Goal: Transaction & Acquisition: Register for event/course

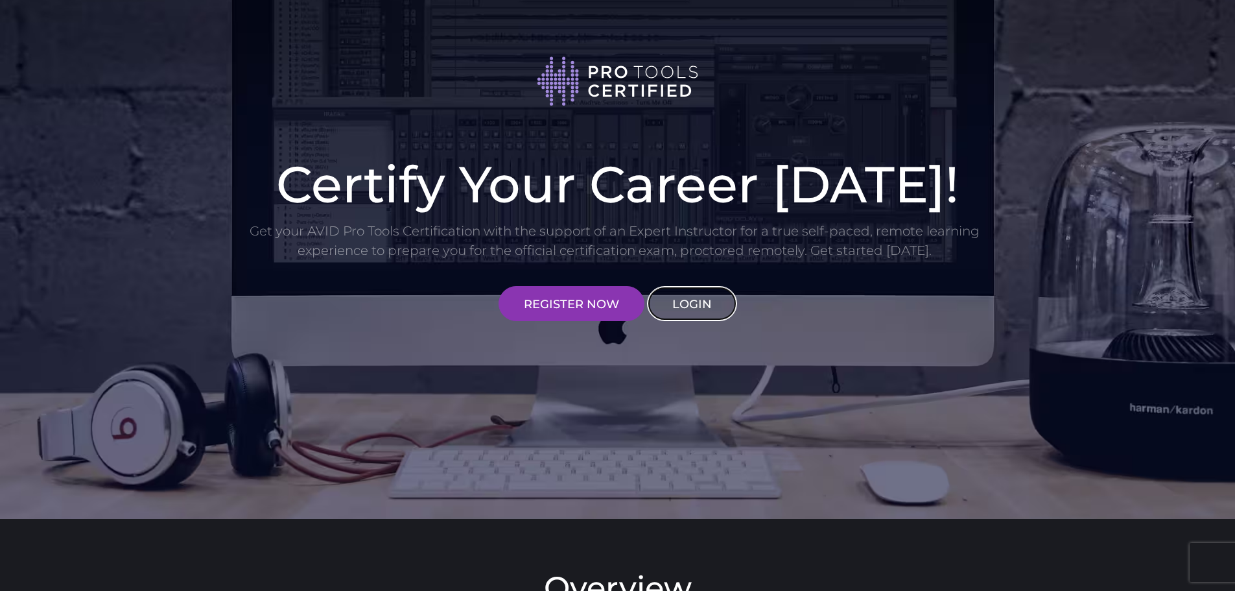
click at [685, 306] on link "LOGIN" at bounding box center [692, 303] width 90 height 35
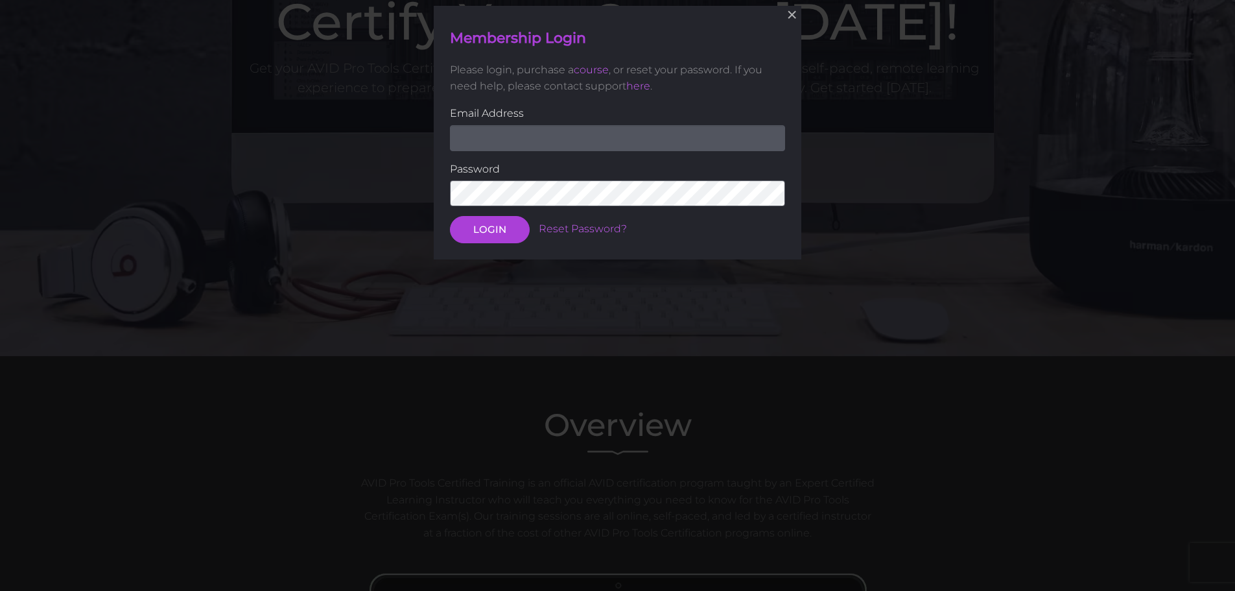
scroll to position [164, 0]
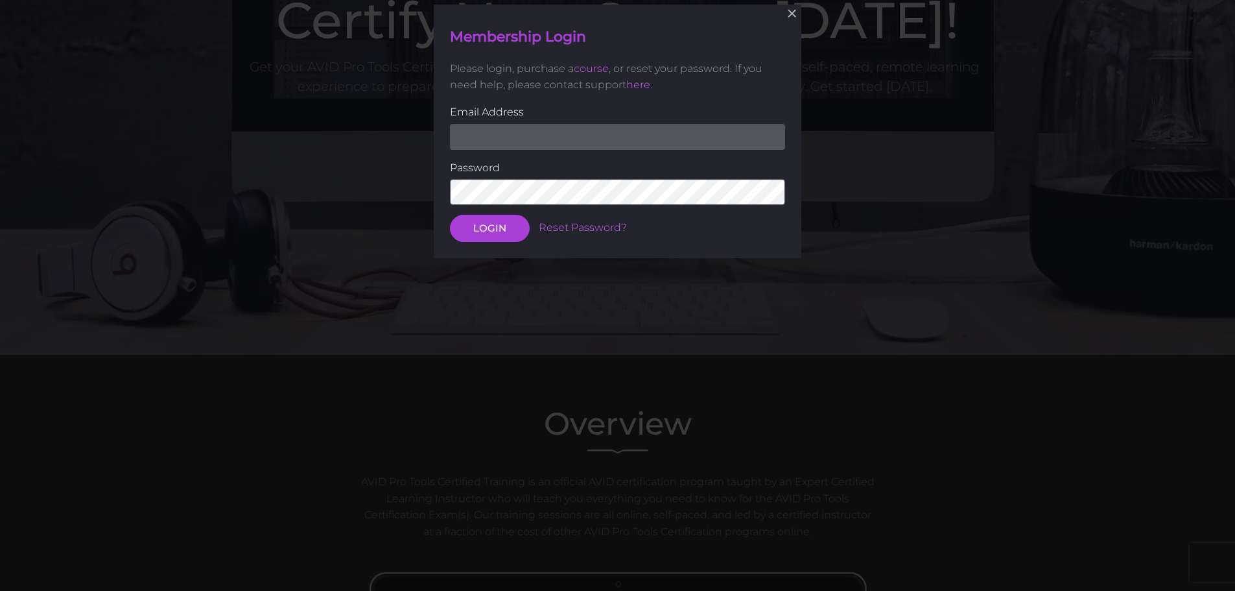
click at [598, 135] on input "email" at bounding box center [617, 136] width 335 height 26
paste input "[EMAIL_ADDRESS][DOMAIN_NAME]"
type input "[EMAIL_ADDRESS][DOMAIN_NAME]"
click at [487, 233] on button "LOGIN" at bounding box center [490, 228] width 80 height 27
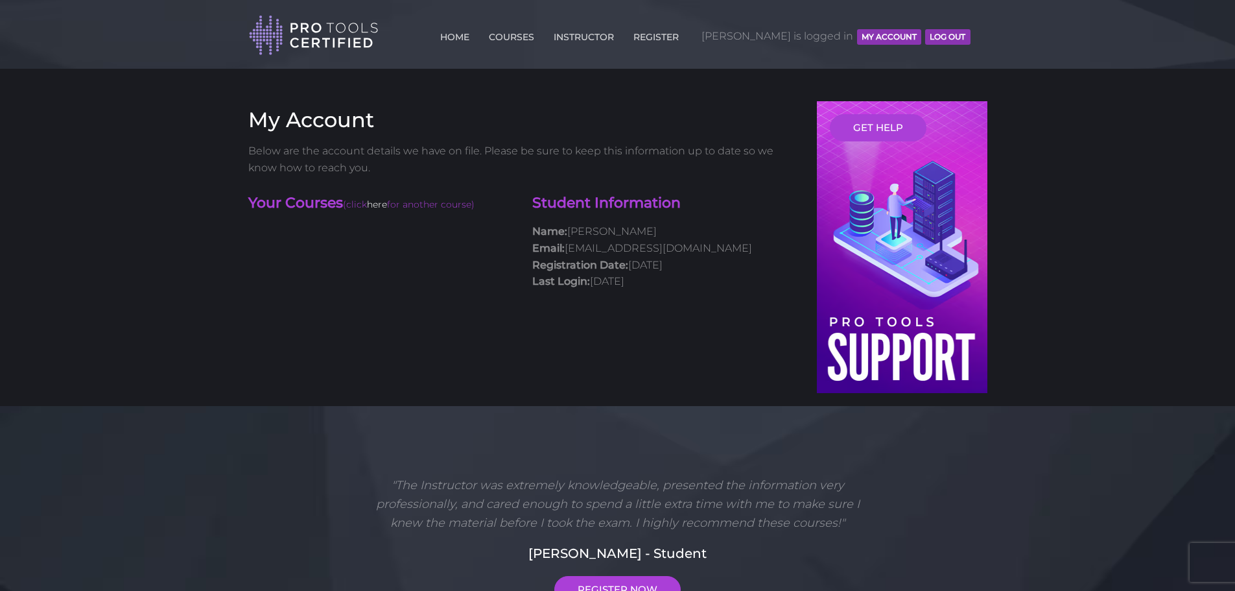
click at [383, 204] on link "here" at bounding box center [377, 204] width 20 height 12
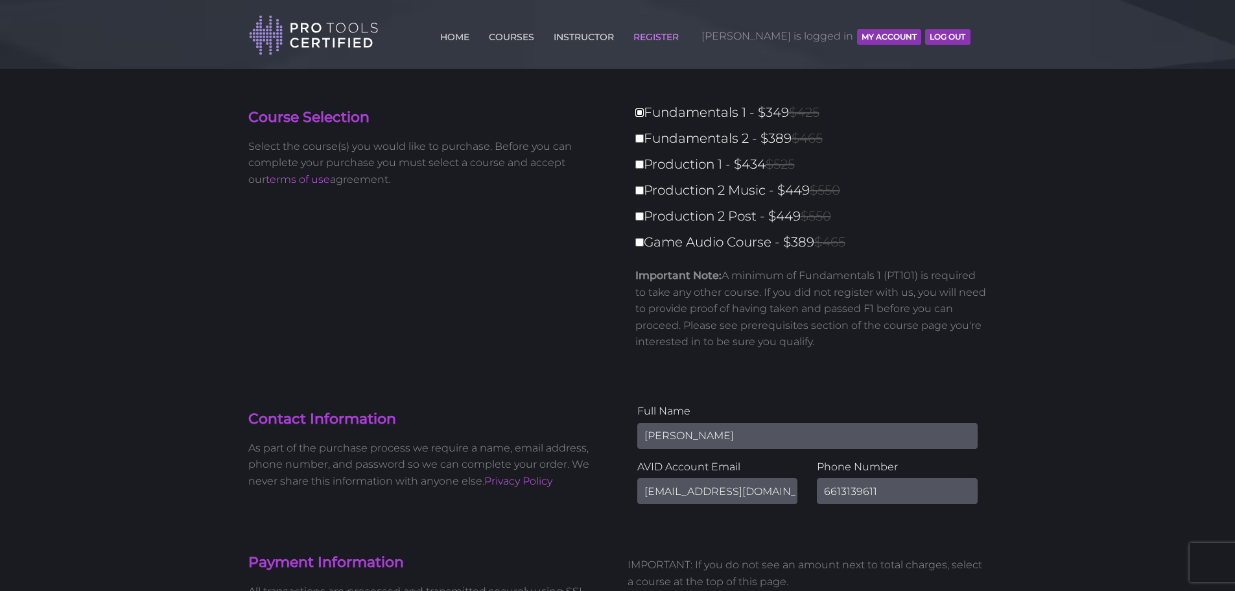
click at [638, 110] on input "Fundamentals 1 - $349 $425" at bounding box center [639, 112] width 8 height 8
checkbox input "true"
type input "349"
click at [640, 135] on input "Fundamentals 2 - $389 $465" at bounding box center [639, 138] width 8 height 8
checkbox input "true"
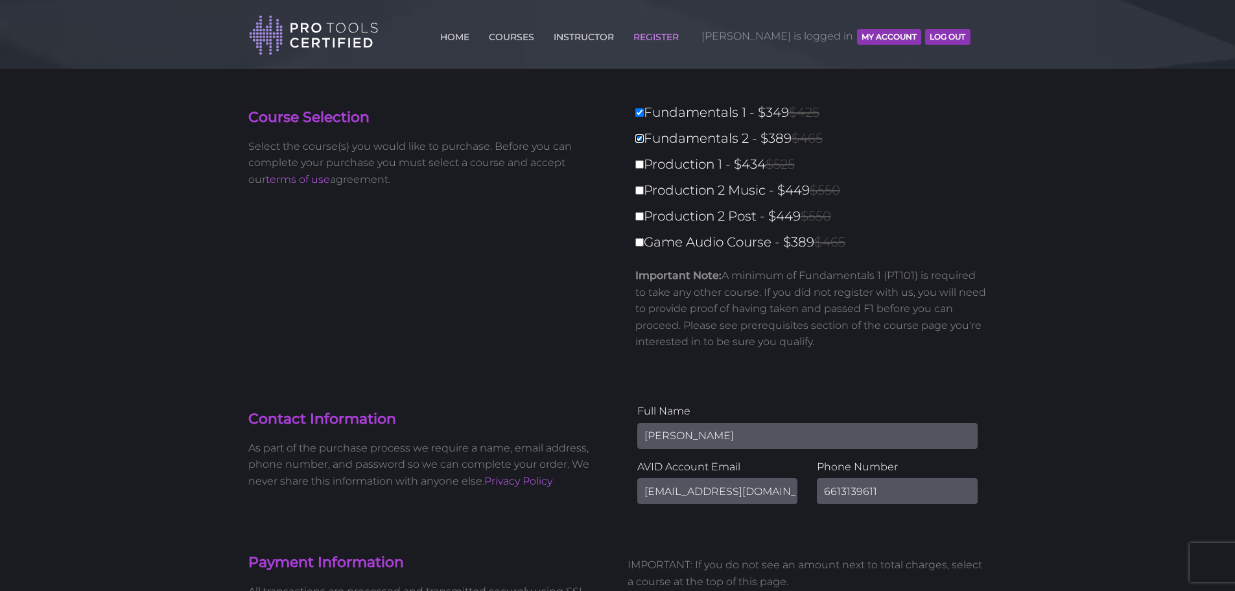
type input "738"
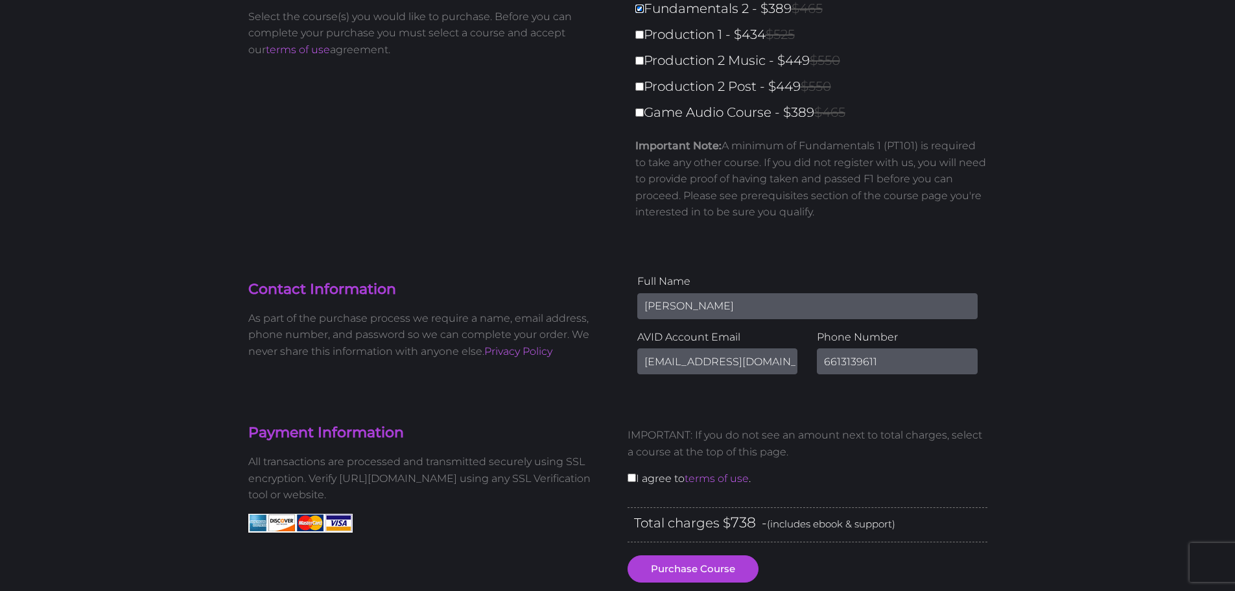
scroll to position [194, 0]
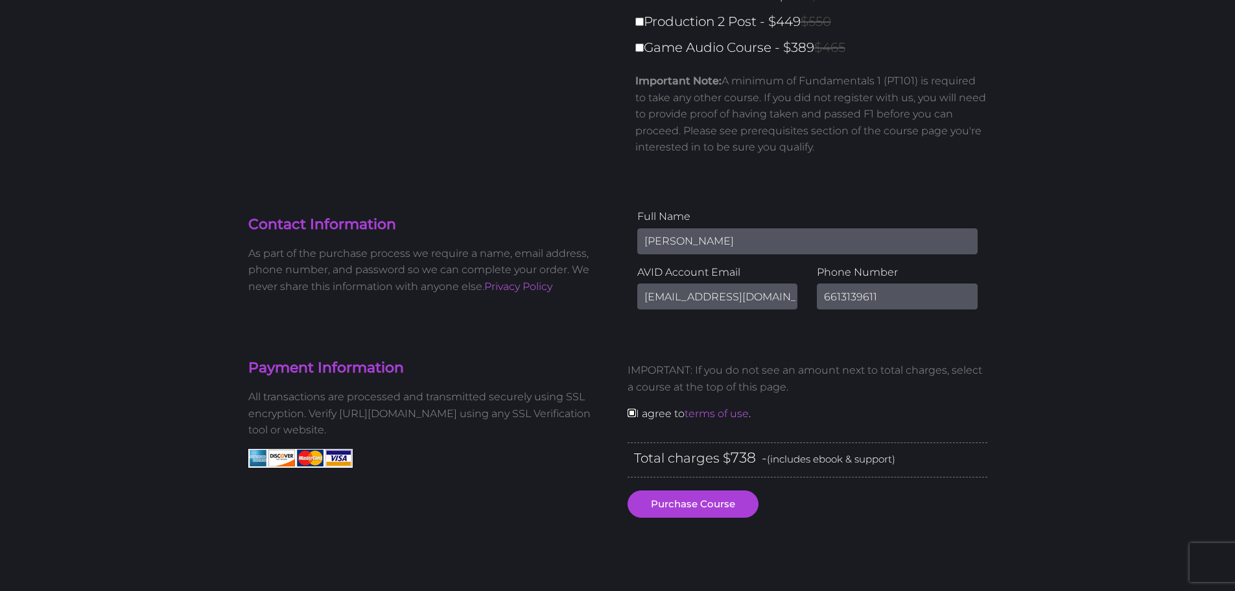
click at [632, 413] on input "checkbox" at bounding box center [632, 412] width 8 height 8
checkbox input "true"
click at [731, 510] on button "Purchase Course" at bounding box center [693, 503] width 131 height 27
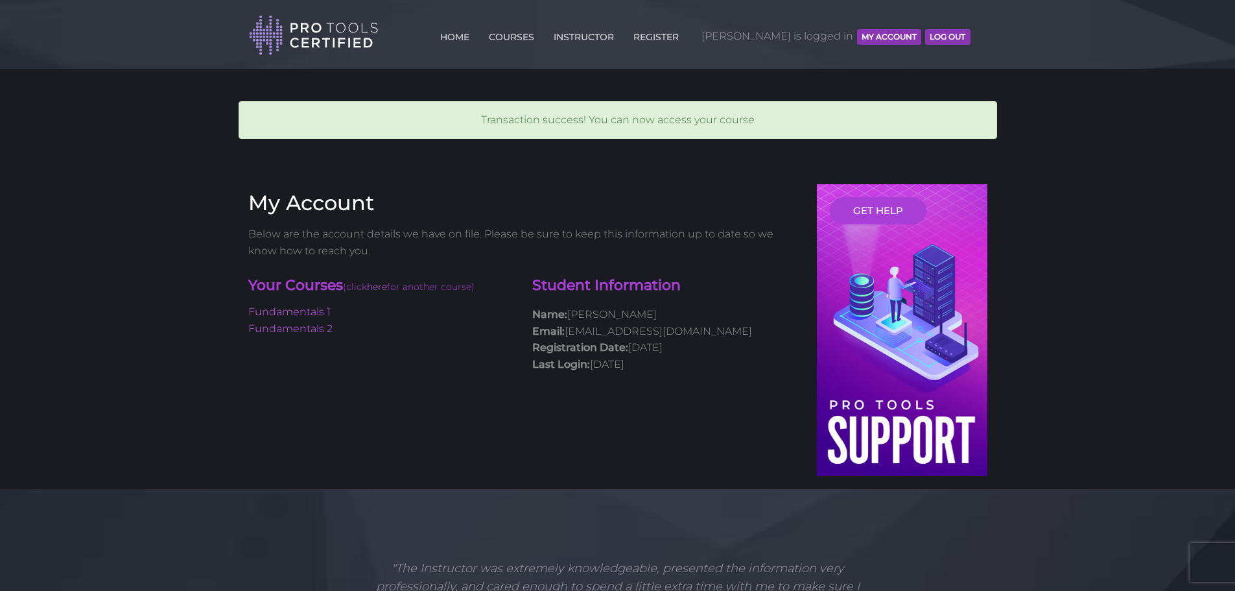
click at [881, 32] on button "MY ACCOUNT" at bounding box center [889, 37] width 64 height 16
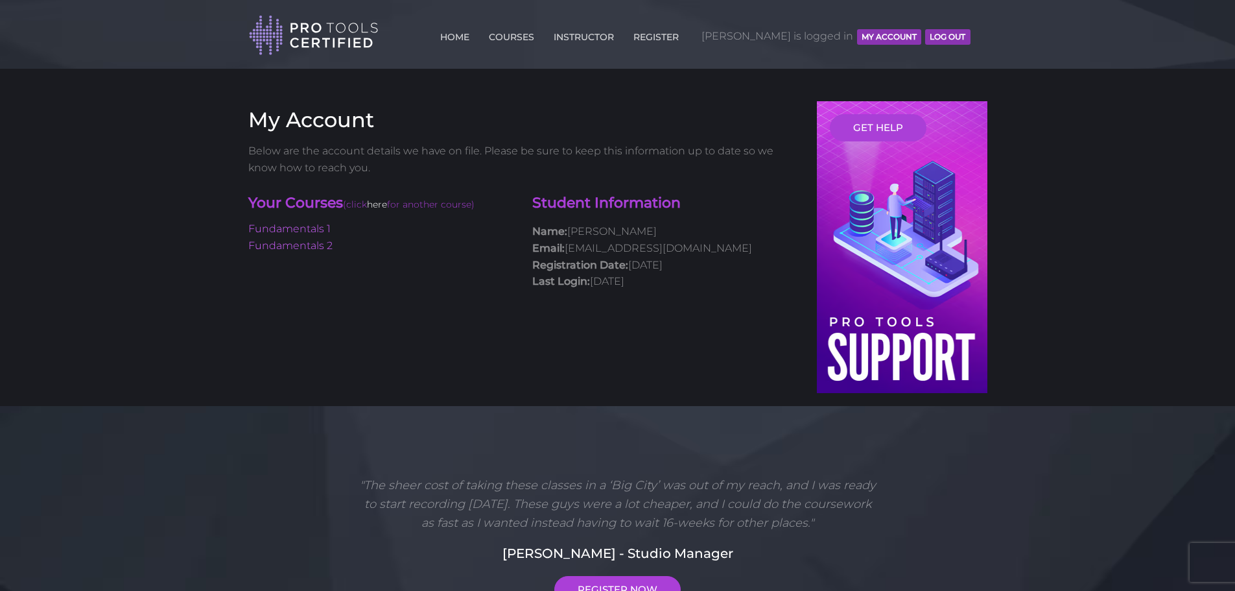
click at [387, 205] on link "here" at bounding box center [377, 204] width 20 height 12
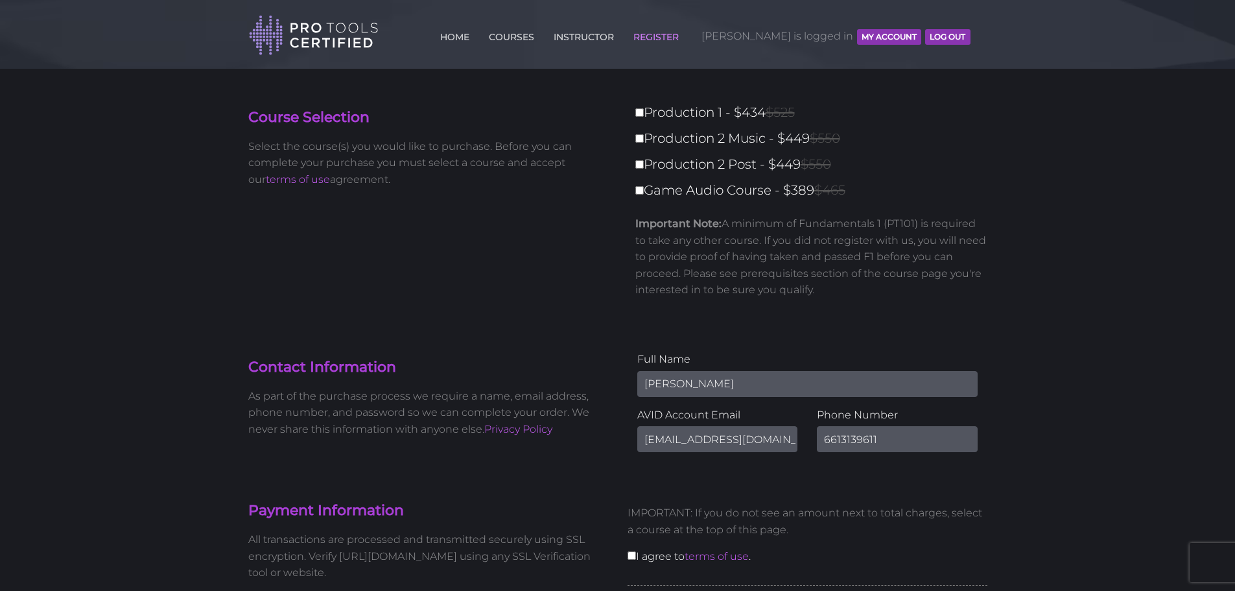
click at [863, 38] on button "MY ACCOUNT" at bounding box center [889, 37] width 64 height 16
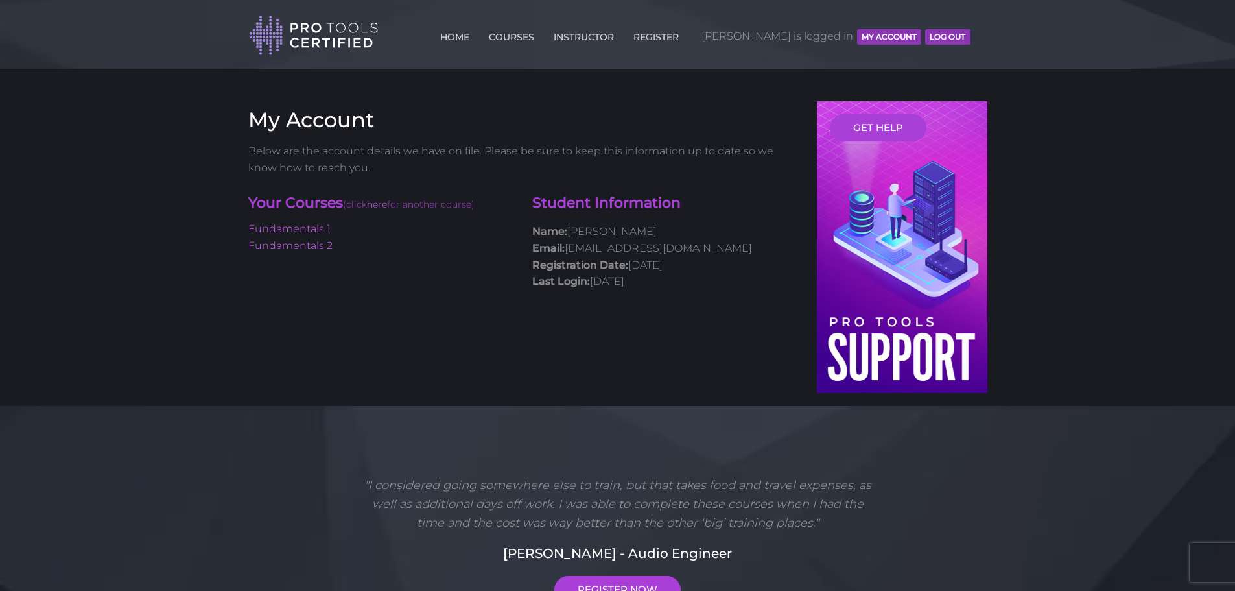
click at [937, 41] on button "Log Out" at bounding box center [947, 37] width 45 height 16
